Goal: Complete application form

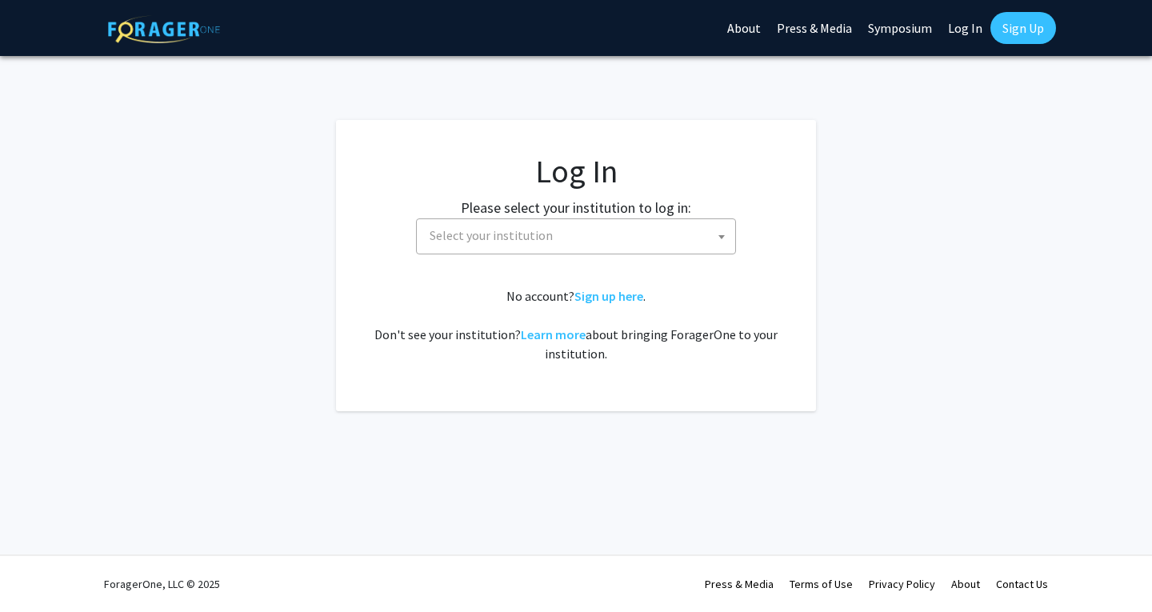
select select
click at [503, 246] on span "Select your institution" at bounding box center [579, 235] width 312 height 33
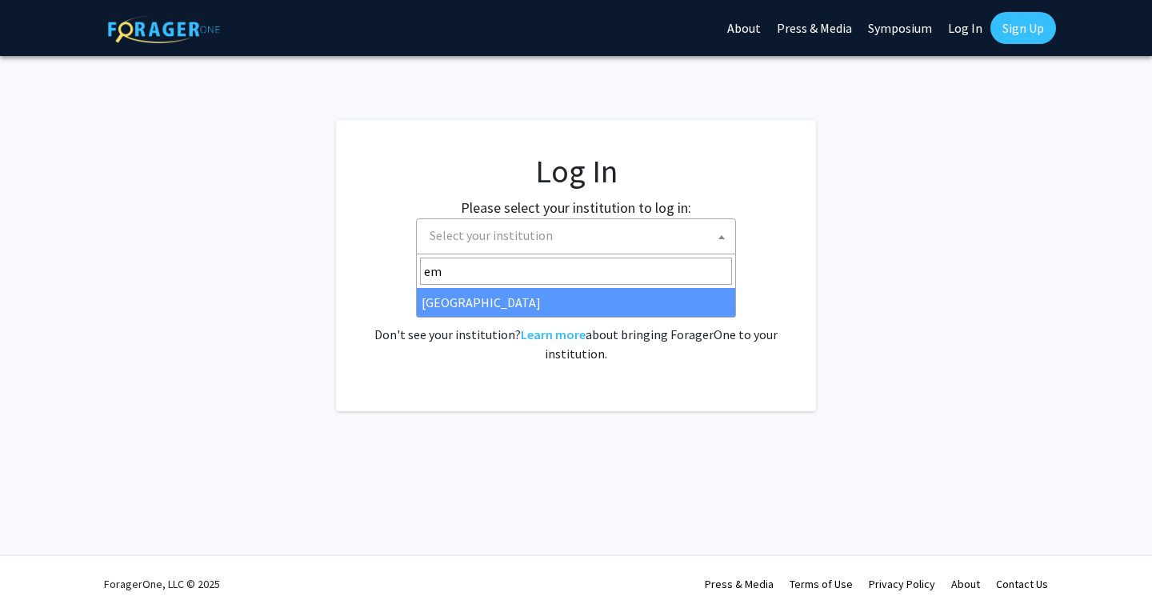
type input "em"
select select "12"
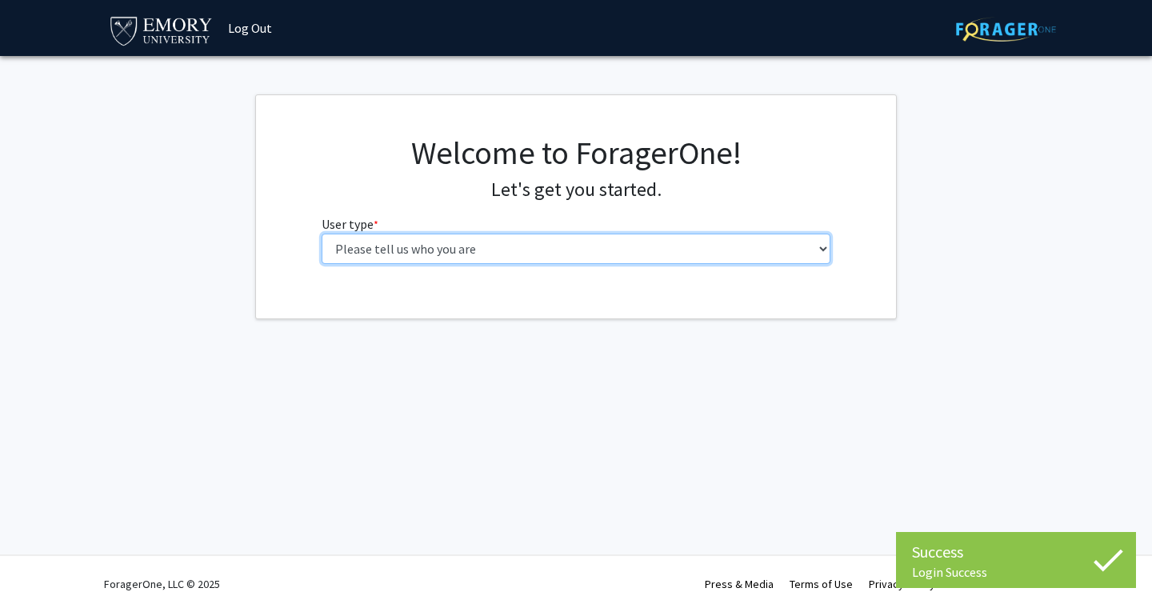
click at [413, 250] on select "Please tell us who you are Undergraduate Student Master's Student Doctoral Cand…" at bounding box center [577, 249] width 510 height 30
select select "1: undergrad"
click at [322, 234] on select "Please tell us who you are Undergraduate Student Master's Student Doctoral Cand…" at bounding box center [577, 249] width 510 height 30
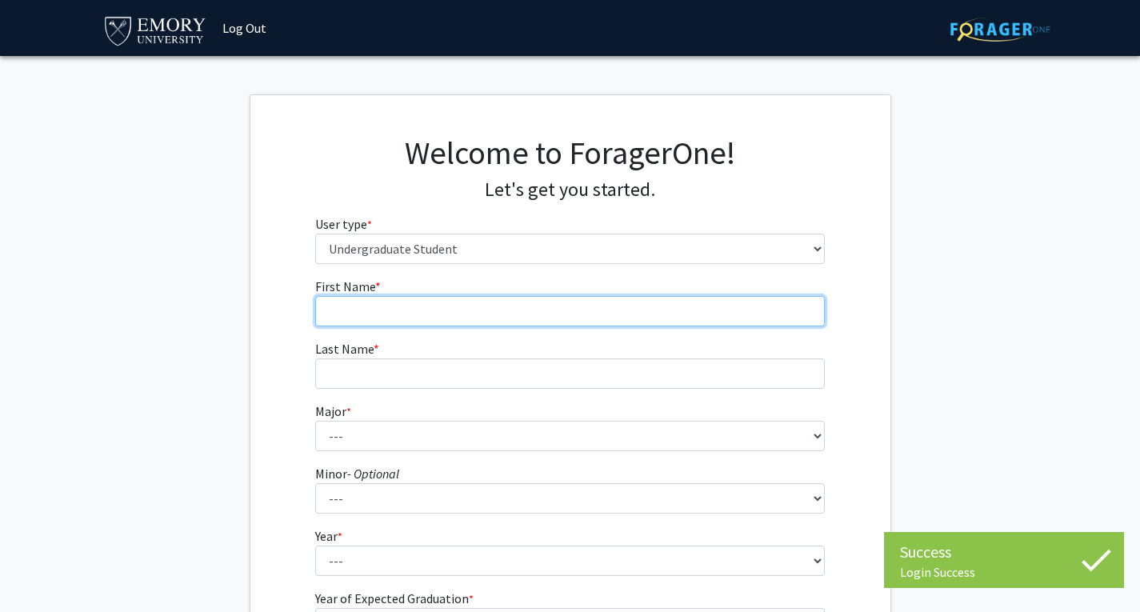
click at [389, 307] on input "First Name * required" at bounding box center [570, 311] width 510 height 30
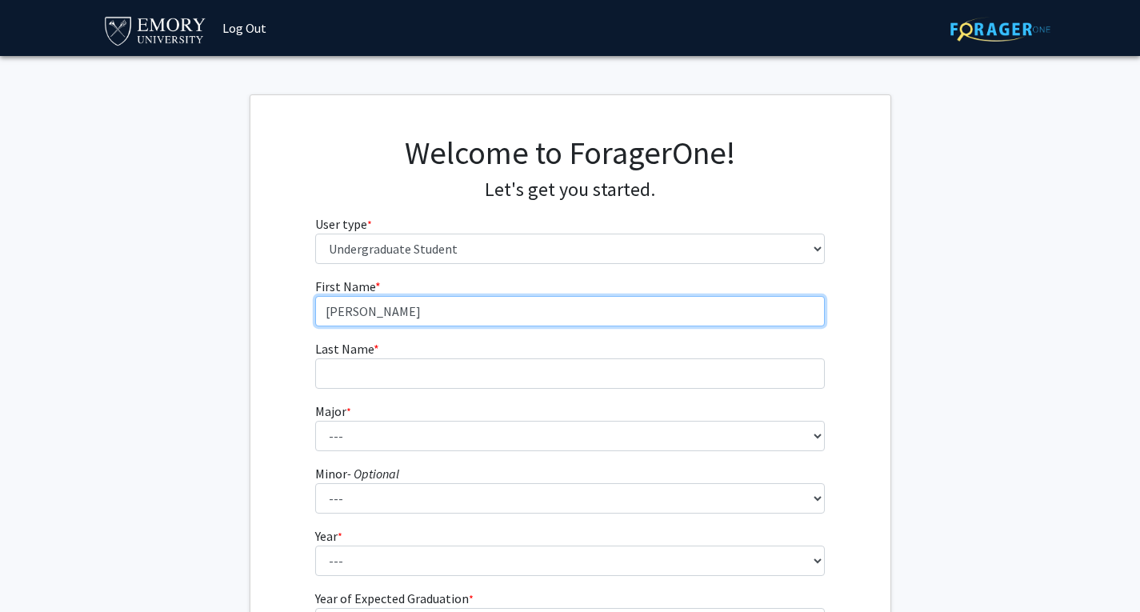
type input "[PERSON_NAME]"
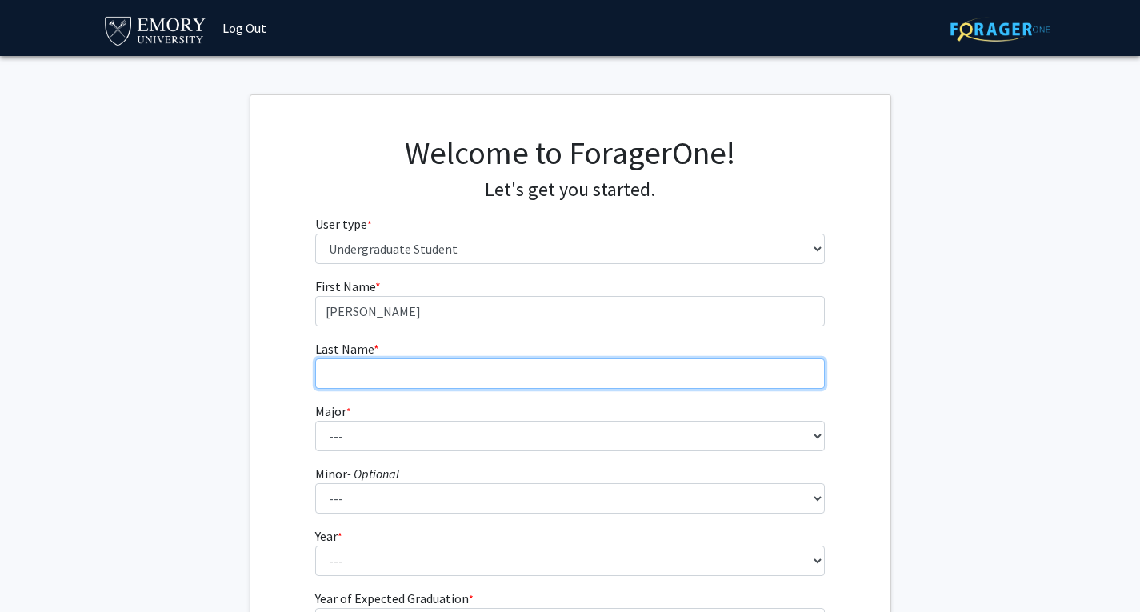
click at [340, 369] on input "Last Name * required" at bounding box center [570, 373] width 510 height 30
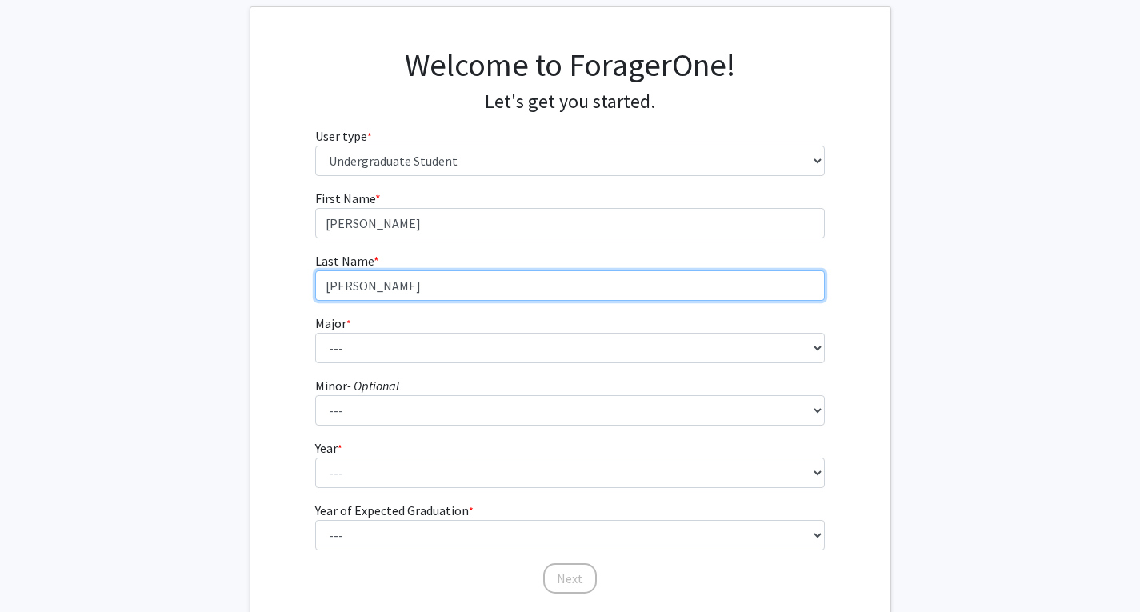
scroll to position [93, 0]
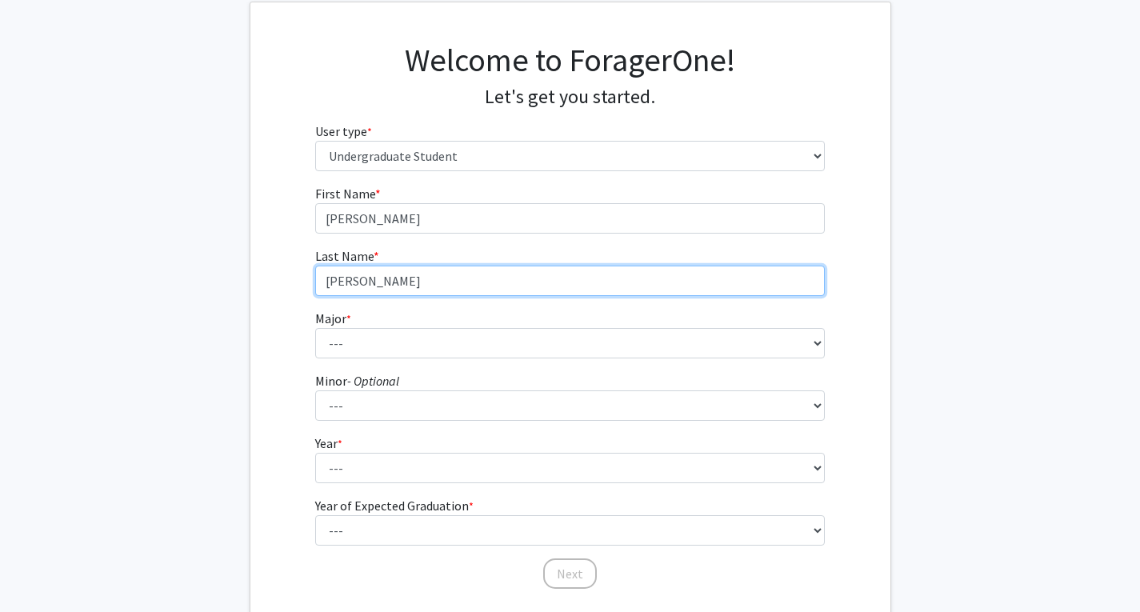
type input "[PERSON_NAME]"
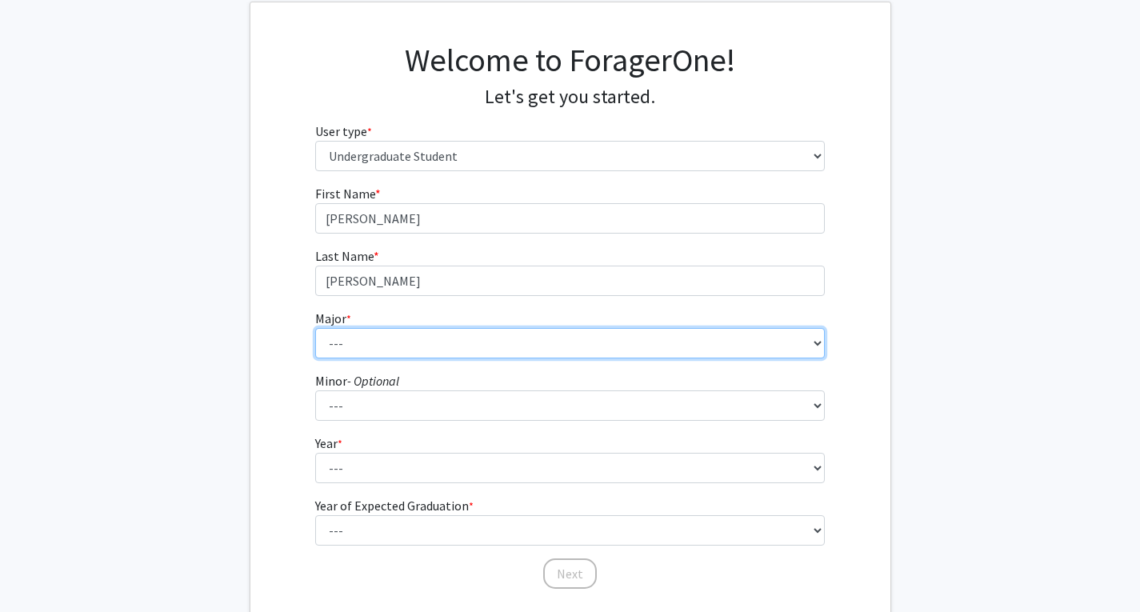
click at [341, 337] on select "--- Accounting African American Studies African Studies American Studies Analyt…" at bounding box center [570, 343] width 510 height 30
select select "12: 973"
click at [315, 328] on select "--- Accounting African American Studies African Studies American Studies Analyt…" at bounding box center [570, 343] width 510 height 30
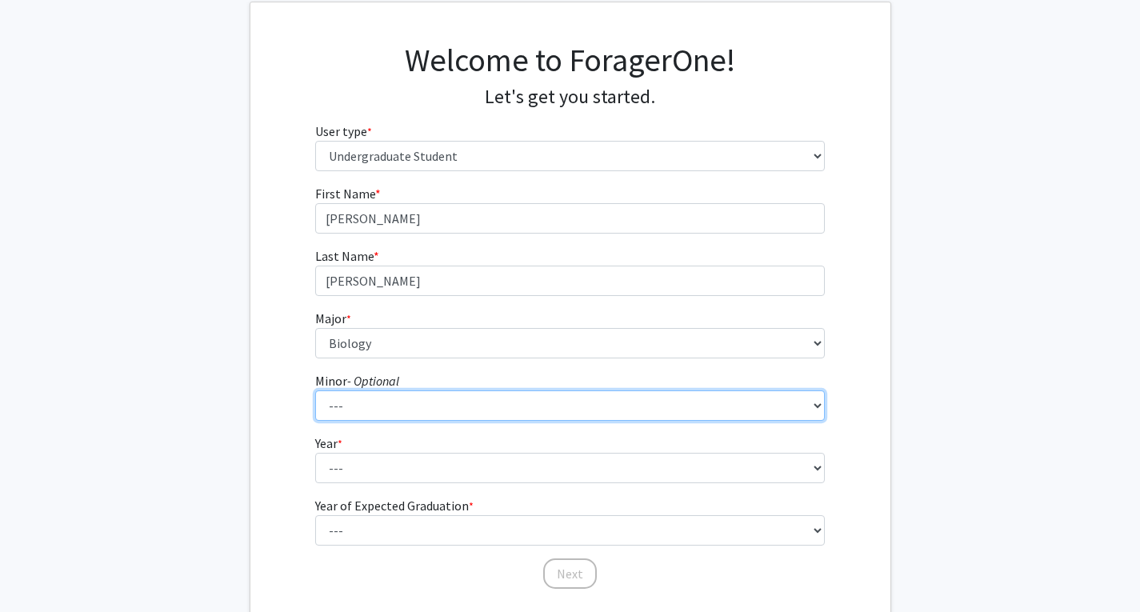
click at [356, 406] on select "--- African American Studies African Studies American Studies Ancient Mediterra…" at bounding box center [570, 405] width 510 height 30
select select "16: 743"
click at [315, 390] on select "--- African American Studies African Studies American Studies Ancient Mediterra…" at bounding box center [570, 405] width 510 height 30
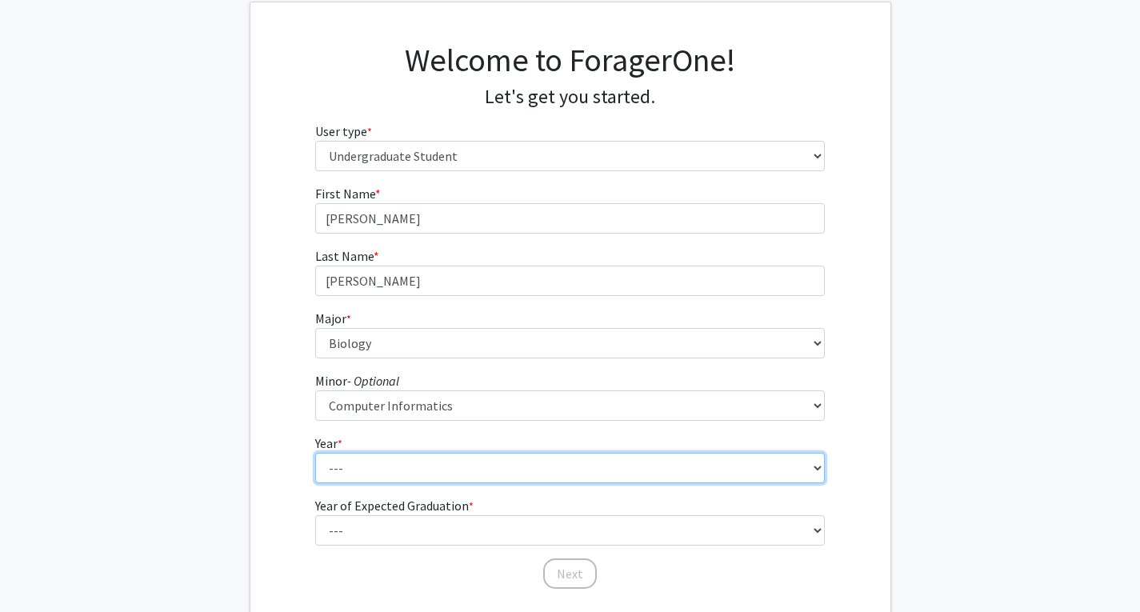
click at [356, 459] on select "--- First-year Sophomore Junior Senior Postbaccalaureate Certificate" at bounding box center [570, 468] width 510 height 30
select select "2: sophomore"
click at [315, 453] on select "--- First-year Sophomore Junior Senior Postbaccalaureate Certificate" at bounding box center [570, 468] width 510 height 30
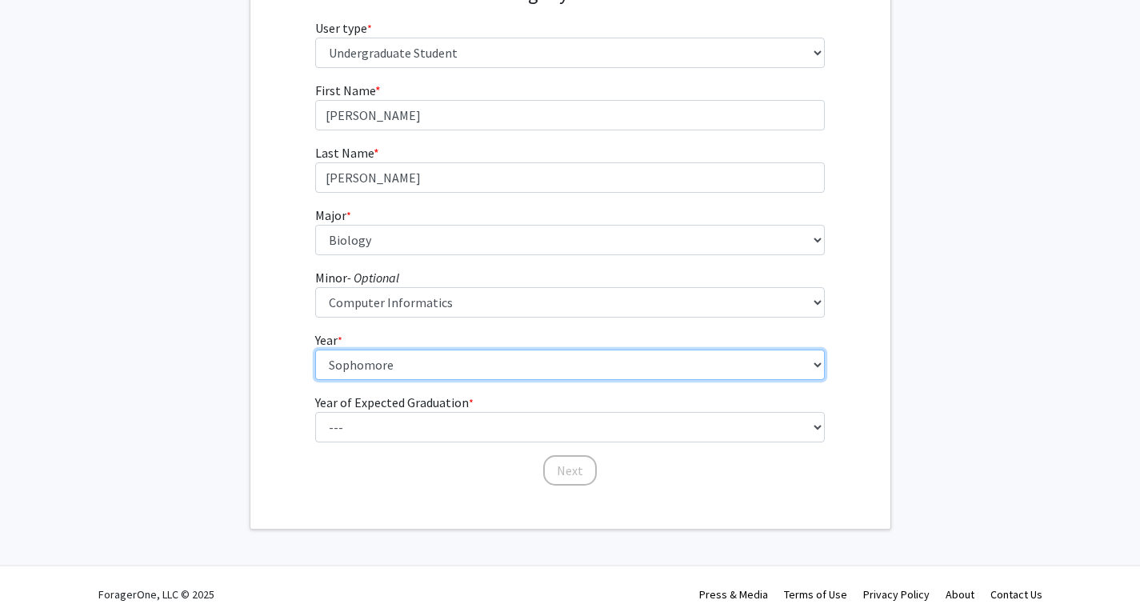
scroll to position [199, 0]
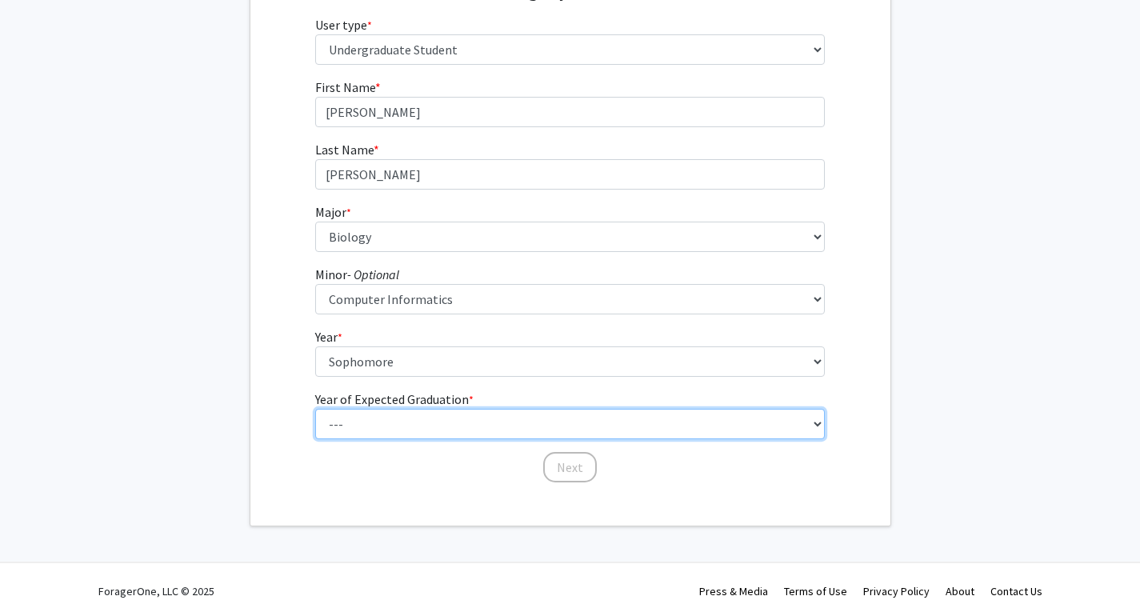
click at [358, 417] on select "--- 2025 2026 2027 2028 2029 2030 2031 2032 2033 2034" at bounding box center [570, 424] width 510 height 30
select select "4: 2028"
click at [315, 409] on select "--- 2025 2026 2027 2028 2029 2030 2031 2032 2033 2034" at bounding box center [570, 424] width 510 height 30
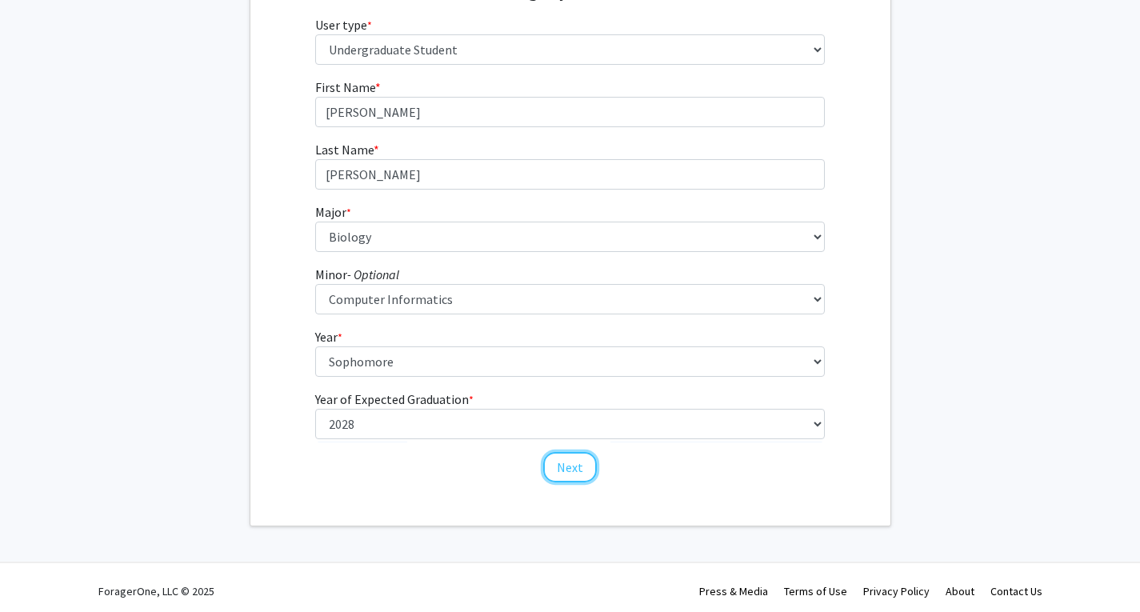
click at [566, 462] on button "Next" at bounding box center [570, 467] width 54 height 30
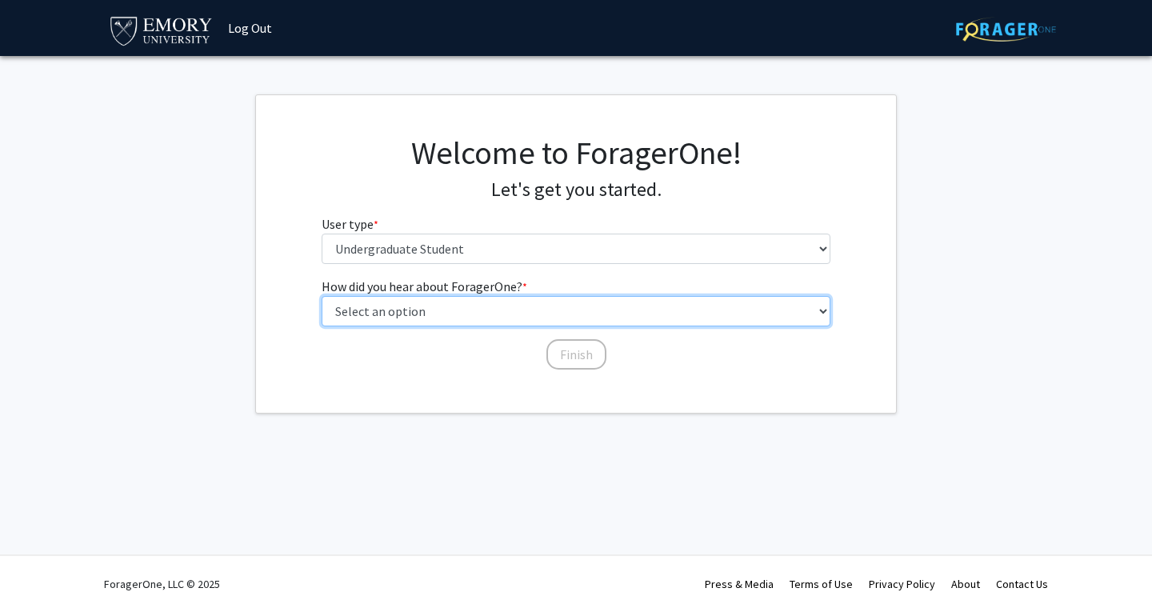
click at [462, 303] on select "Select an option Peer/student recommendation Faculty/staff recommendation Unive…" at bounding box center [577, 311] width 510 height 30
select select "3: university_website"
click at [322, 296] on select "Select an option Peer/student recommendation Faculty/staff recommendation Unive…" at bounding box center [577, 311] width 510 height 30
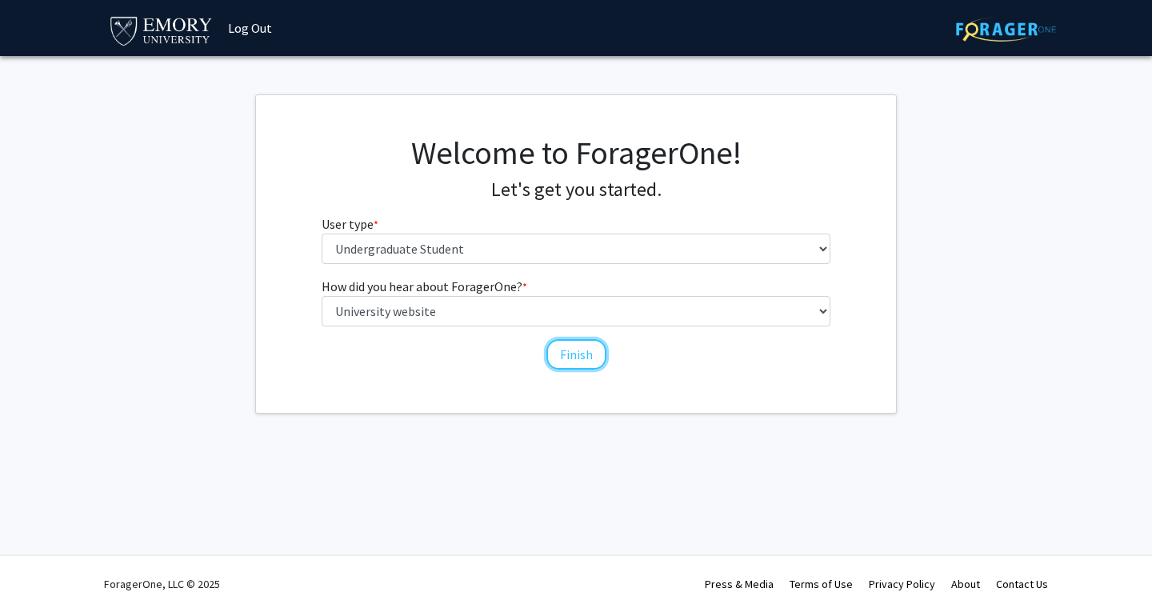
click at [570, 364] on button "Finish" at bounding box center [576, 354] width 60 height 30
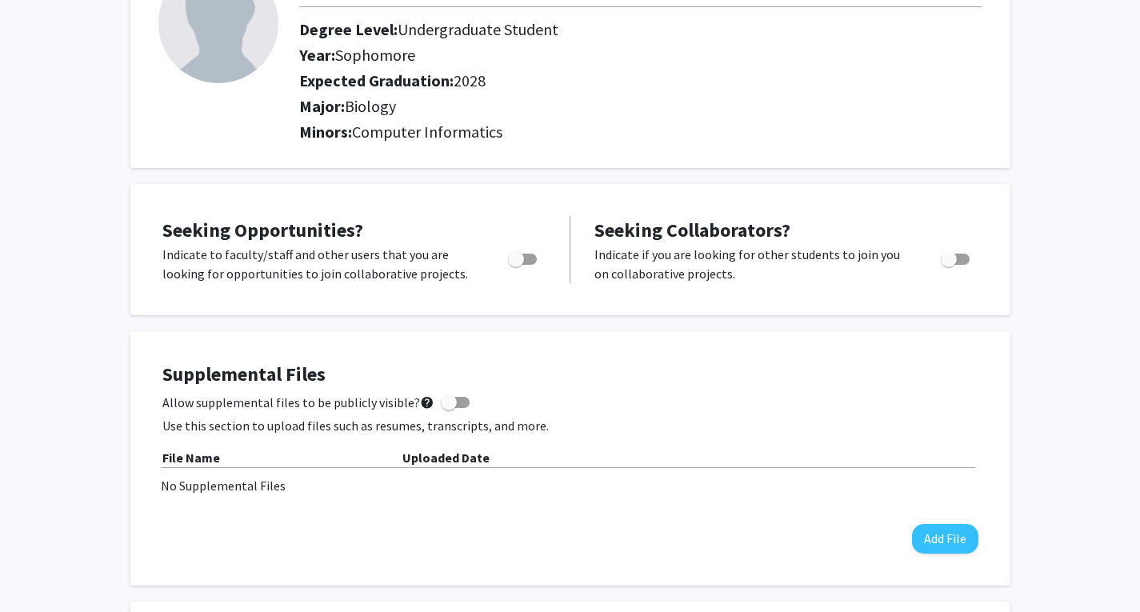
scroll to position [143, 0]
click at [516, 261] on span "Toggle" at bounding box center [516, 258] width 16 height 16
click at [516, 264] on input "Are you actively seeking opportunities?" at bounding box center [515, 264] width 1 height 1
checkbox input "true"
click at [932, 535] on button "Add File" at bounding box center [945, 538] width 66 height 30
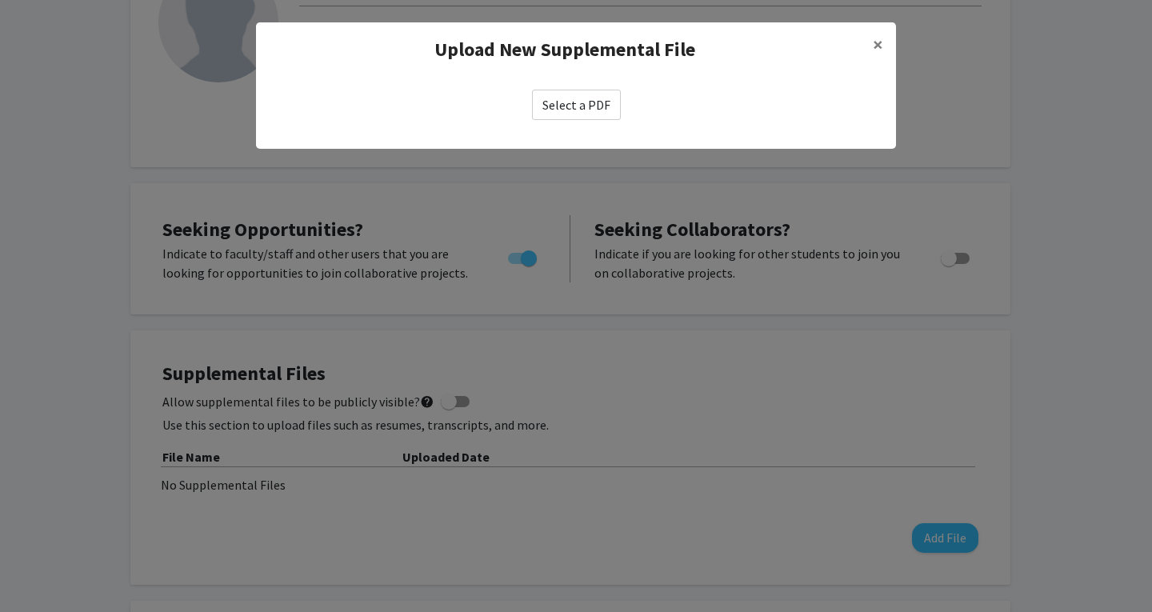
click at [578, 102] on label "Select a PDF" at bounding box center [576, 105] width 89 height 30
click at [0, 0] on input "Select a PDF" at bounding box center [0, 0] width 0 height 0
click at [878, 48] on span "×" at bounding box center [878, 44] width 10 height 25
